Goal: Task Accomplishment & Management: Use online tool/utility

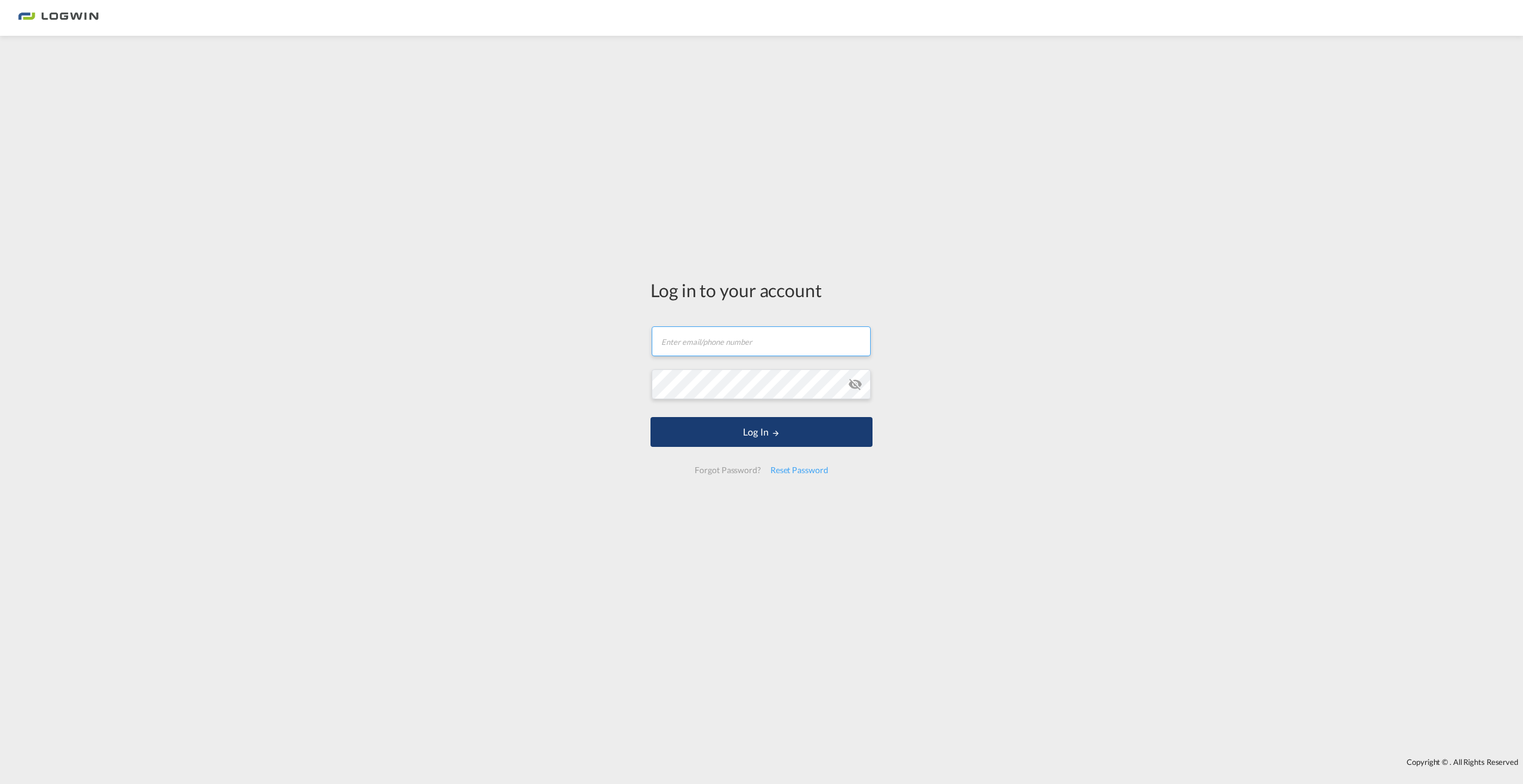
type input "reinhard.grundbichler@logwin-logistics.com"
click at [757, 435] on button "Log In" at bounding box center [761, 432] width 222 height 30
